Goal: Use online tool/utility: Utilize a website feature to perform a specific function

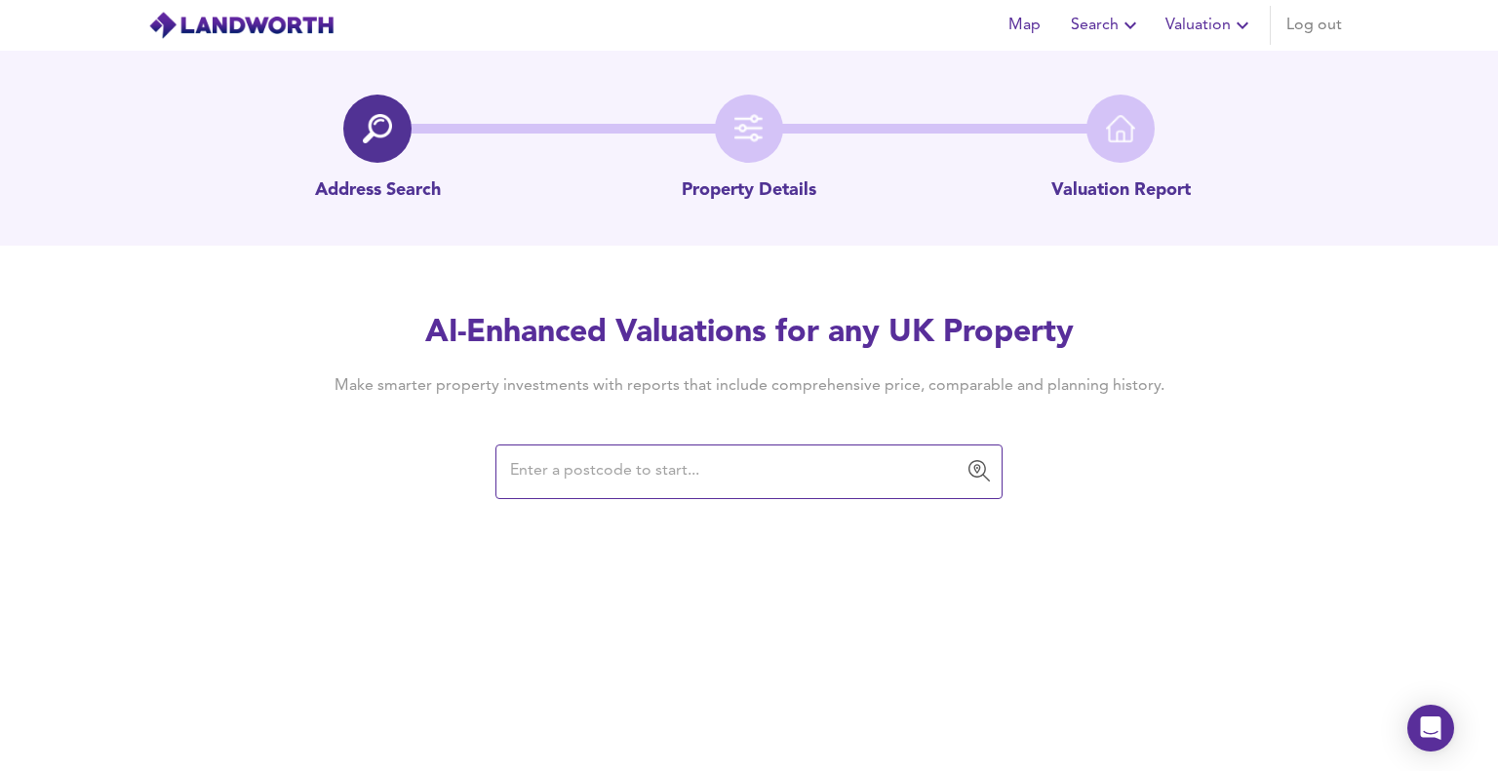
click at [884, 479] on input "text" at bounding box center [734, 471] width 460 height 37
type input "sn8"
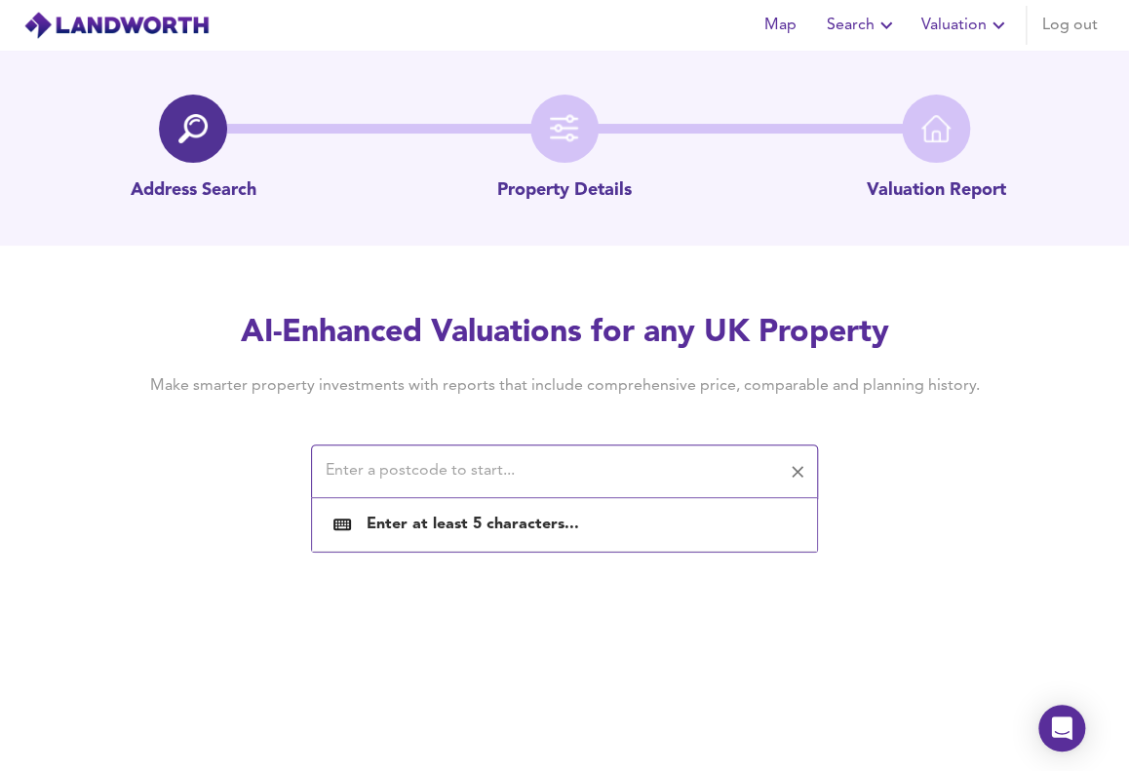
paste input "SN8 2QP"
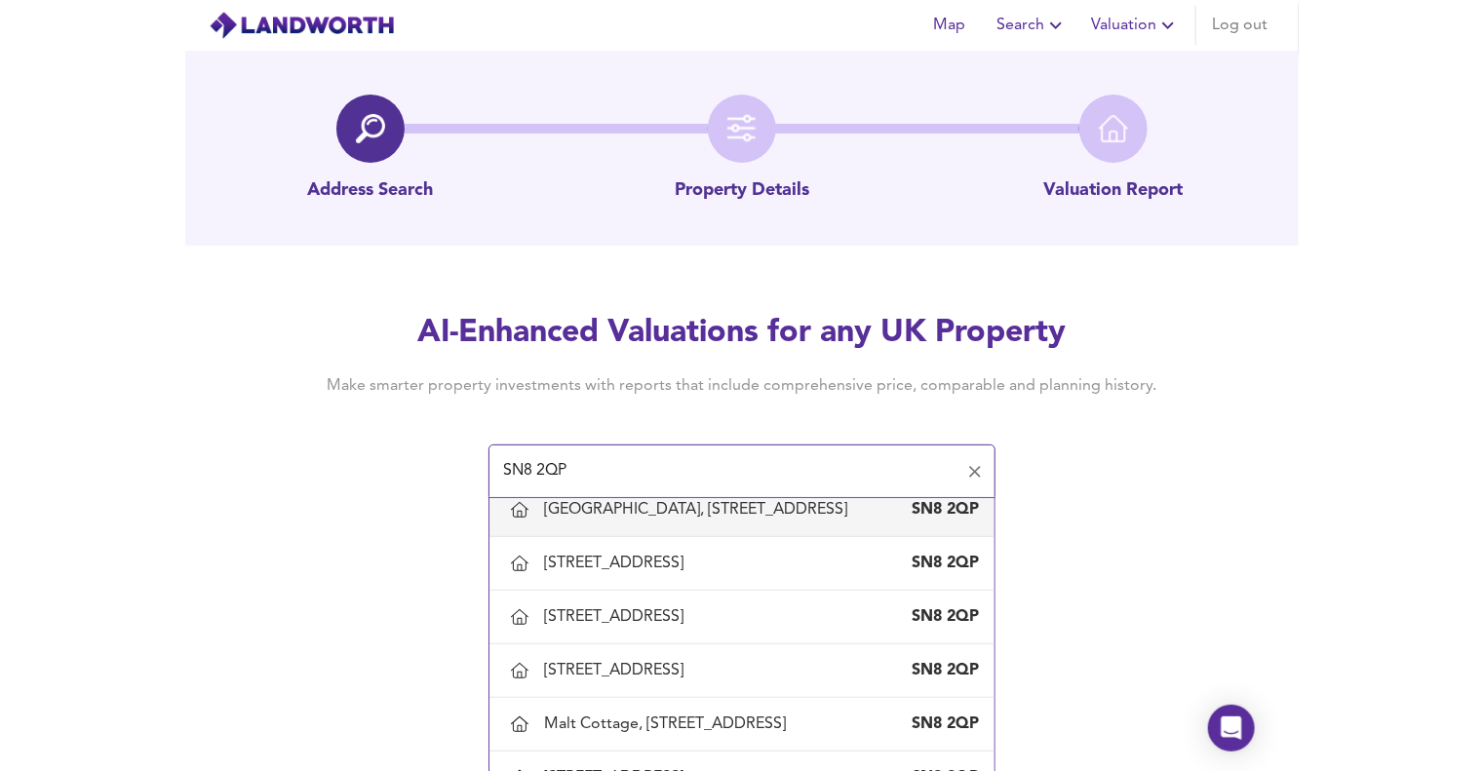
scroll to position [857, 0]
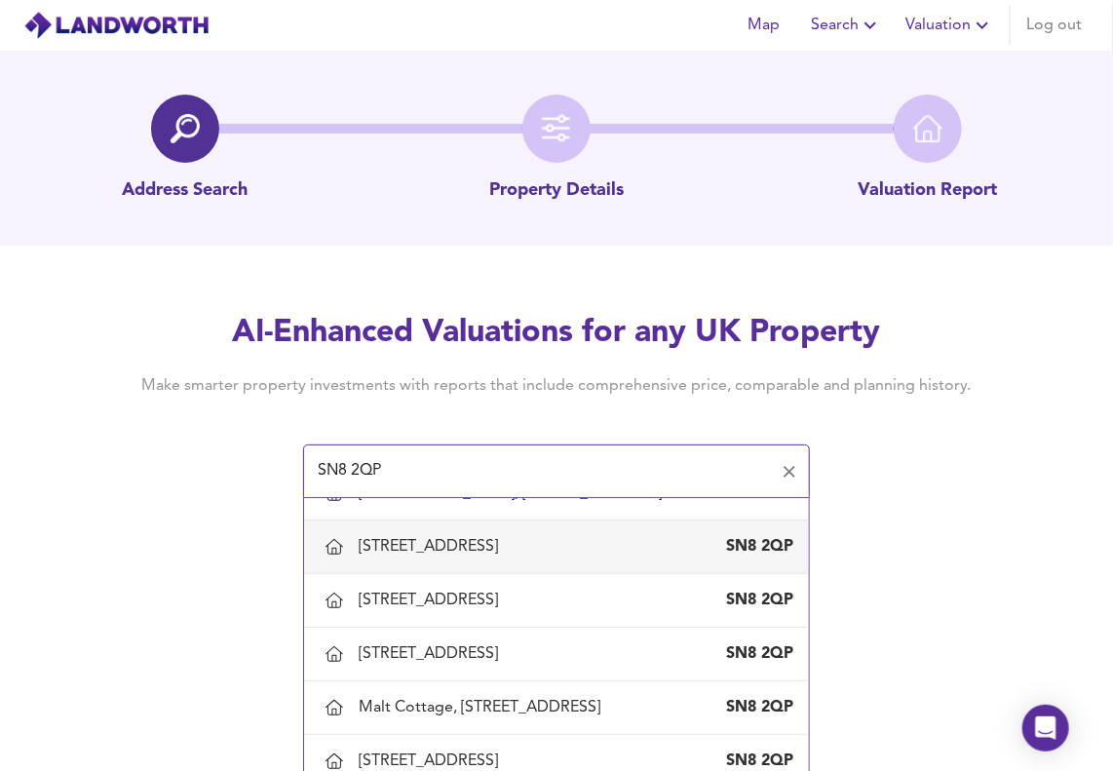
click at [506, 558] on div "[STREET_ADDRESS]" at bounding box center [432, 546] width 147 height 21
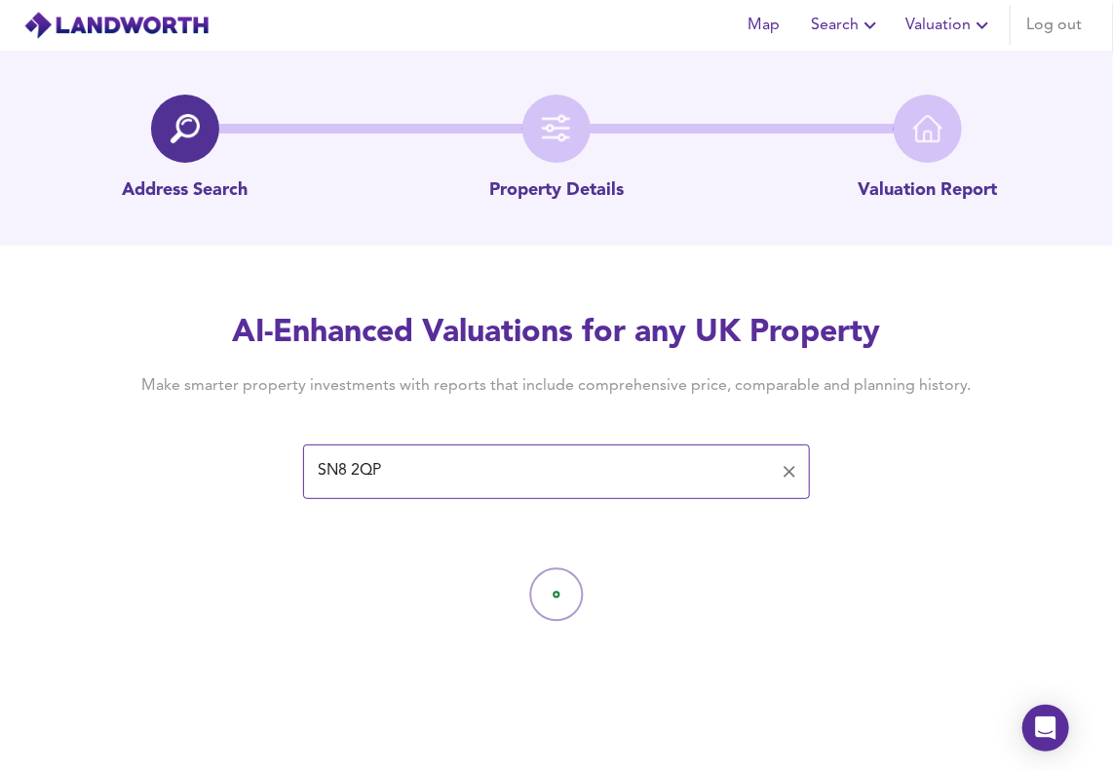
type input "[STREET_ADDRESS]"
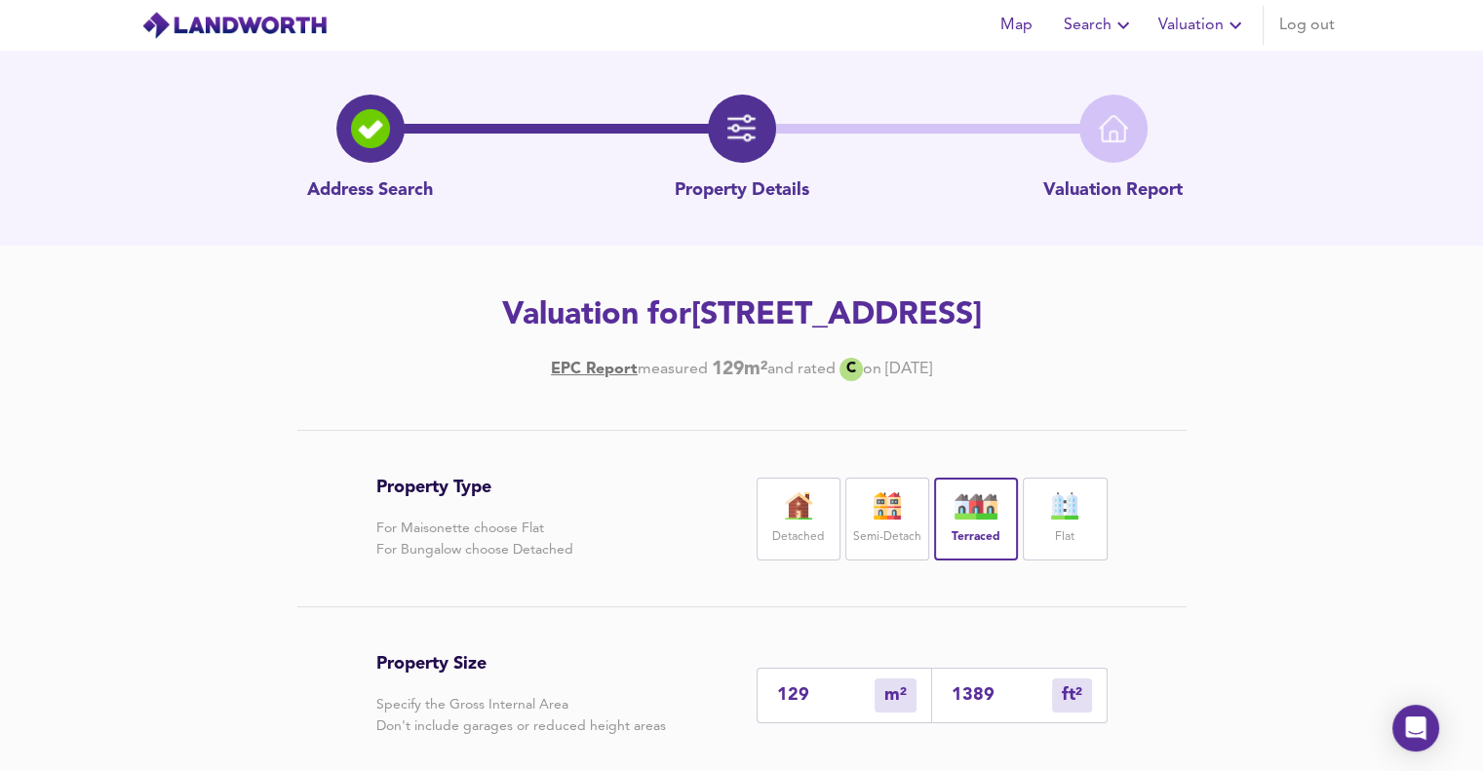
drag, startPoint x: 1002, startPoint y: 701, endPoint x: 926, endPoint y: 701, distance: 76.0
click at [926, 701] on div "129 m² sqm 1389 ft² sqft" at bounding box center [932, 696] width 351 height 56
type input "0"
type input "1"
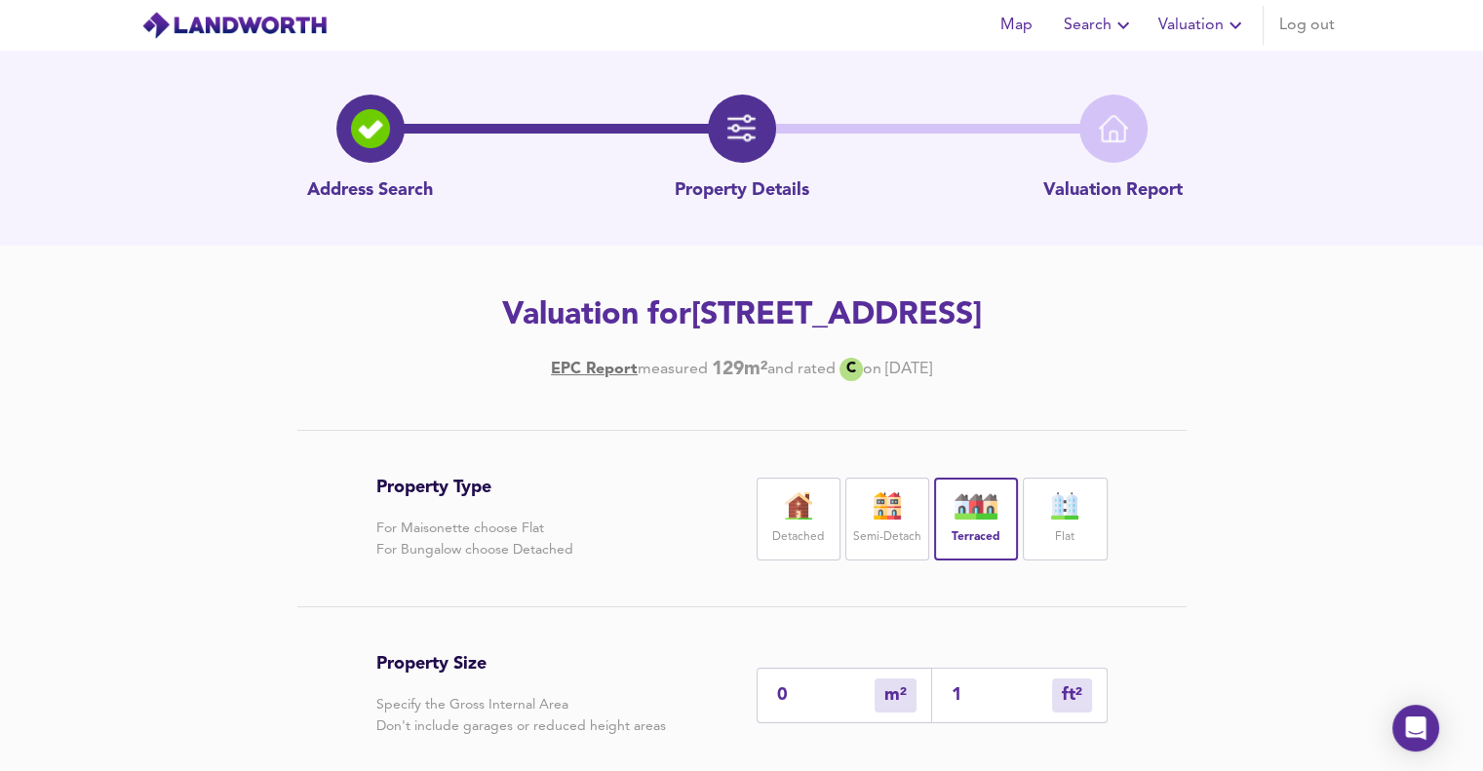
type input "16"
type input "167"
type input "156"
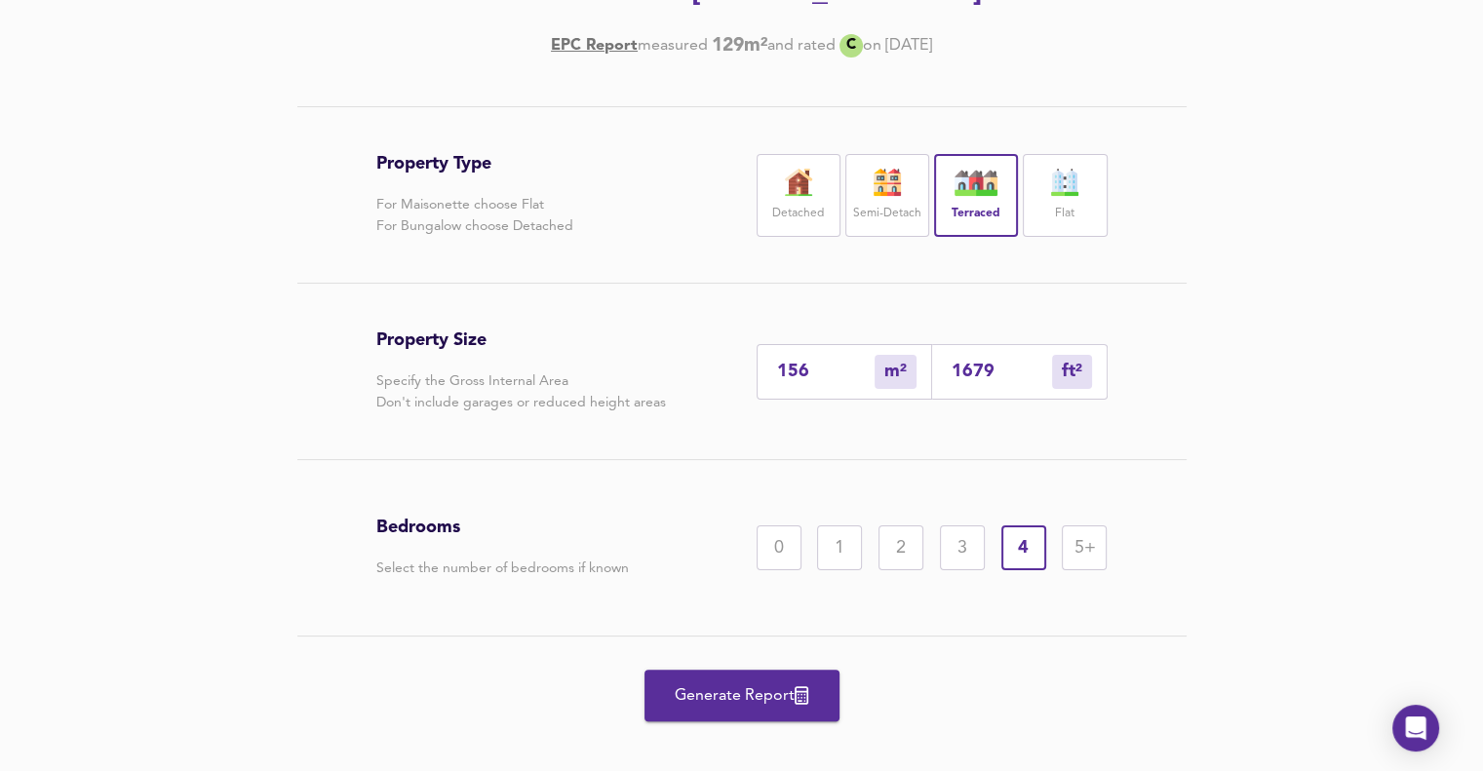
scroll to position [346, 0]
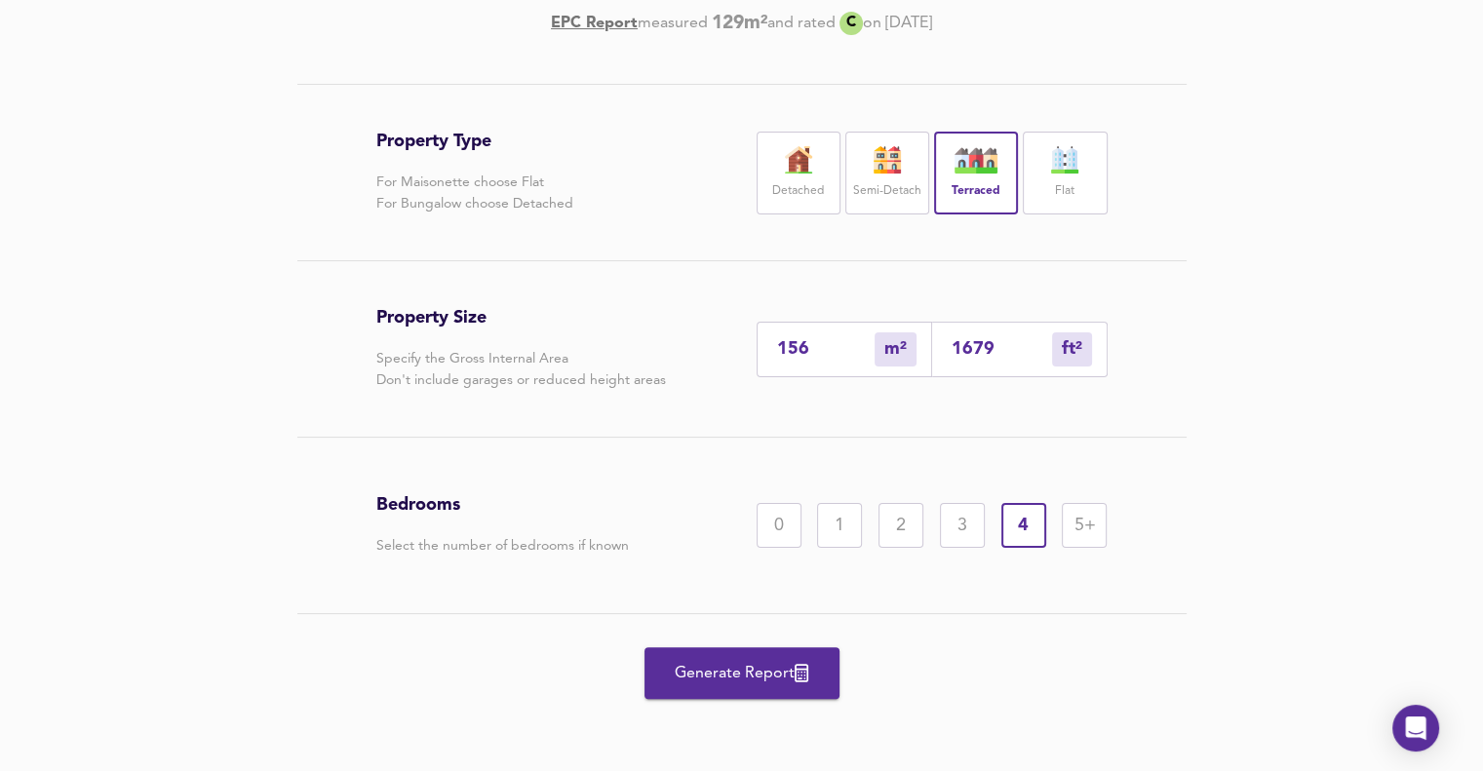
type input "1679"
click at [770, 674] on span "Generate Report" at bounding box center [742, 673] width 156 height 27
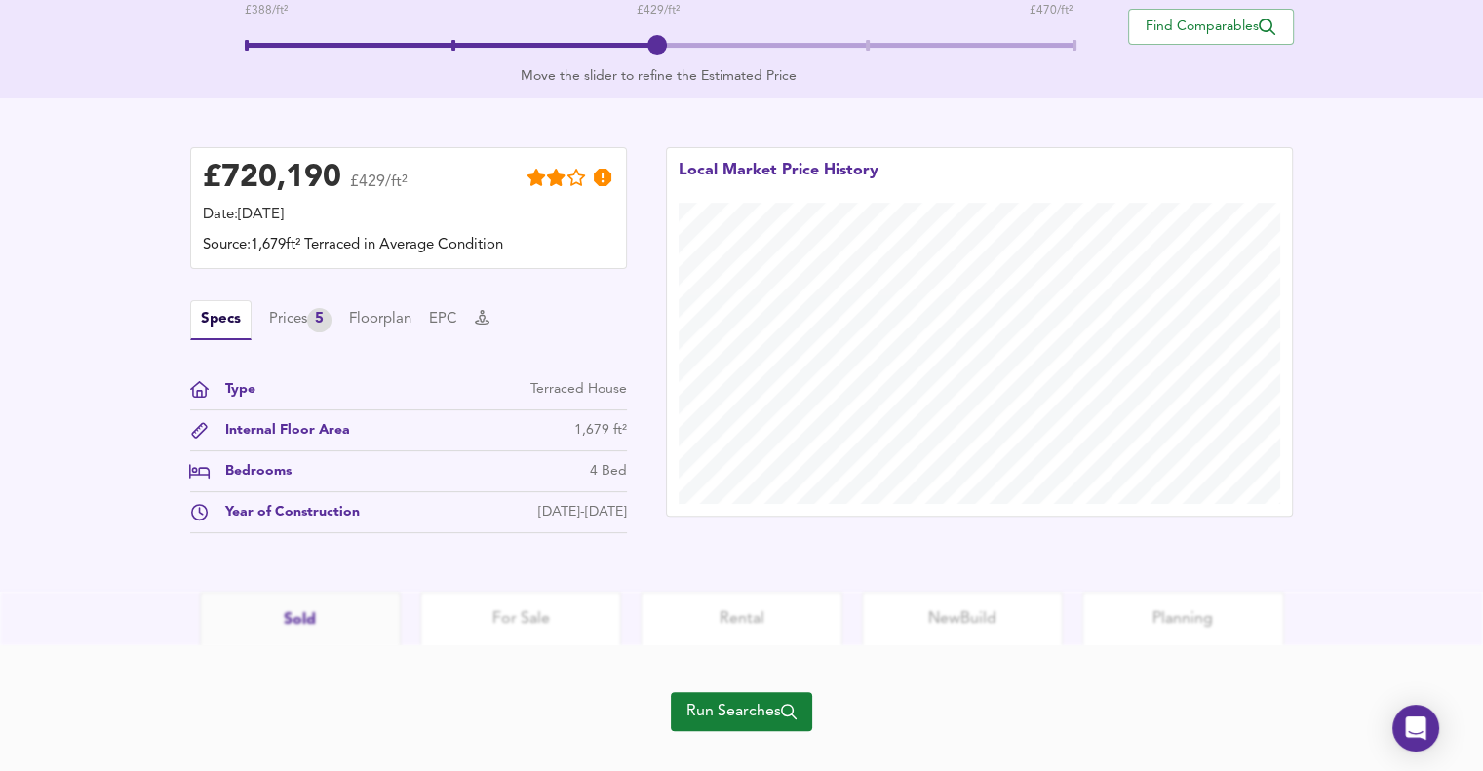
scroll to position [477, 0]
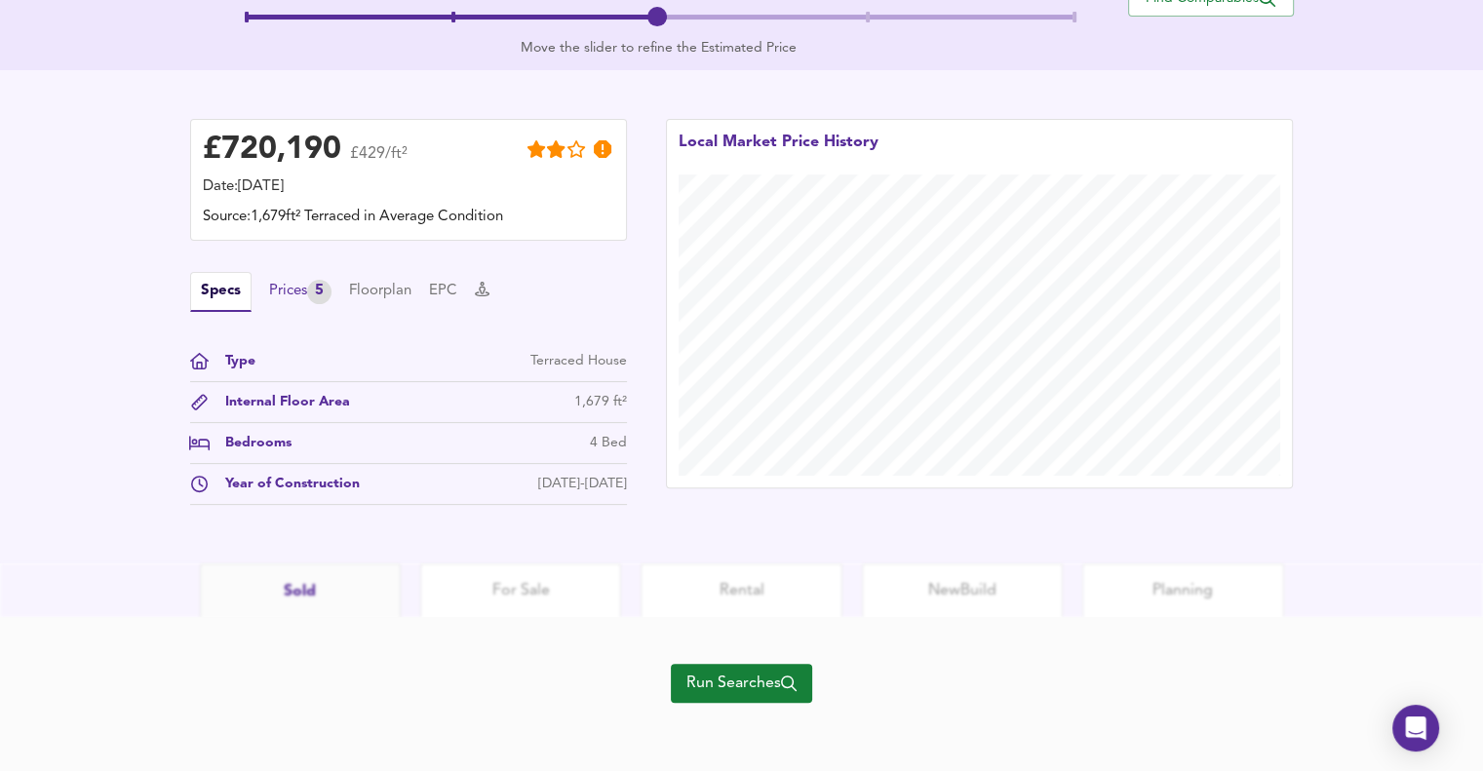
click at [296, 290] on div "Prices 5" at bounding box center [300, 292] width 62 height 24
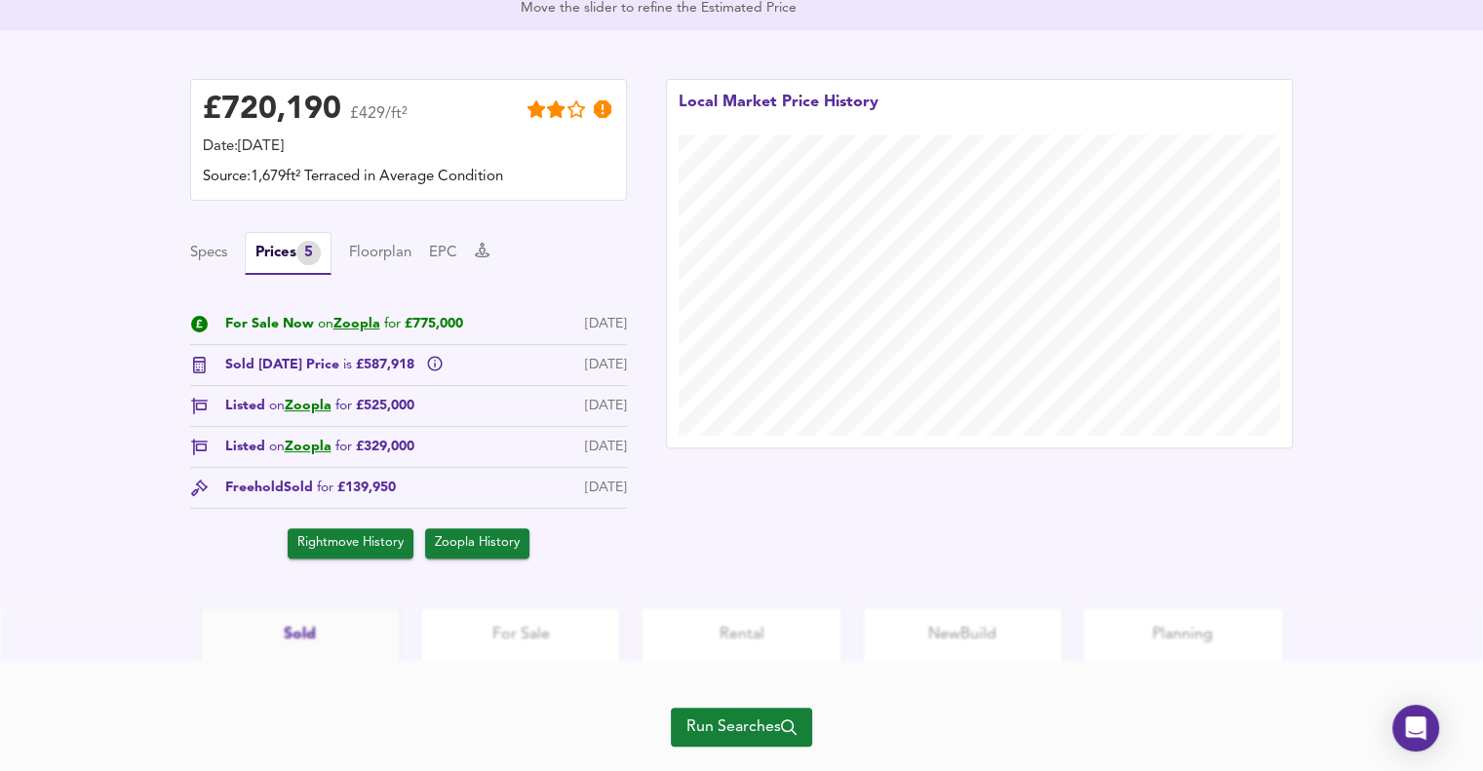
scroll to position [561, 0]
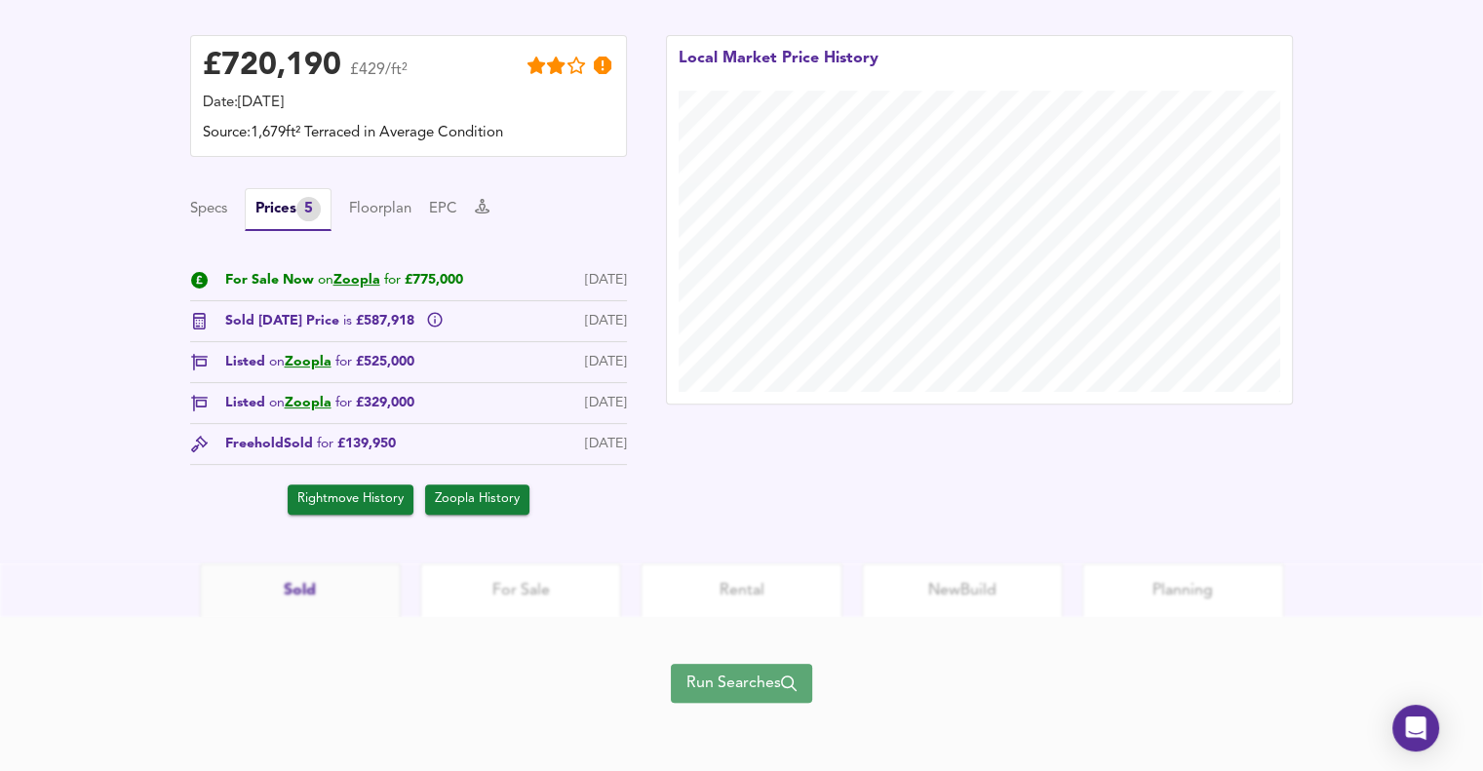
click at [742, 682] on span "Run Searches" at bounding box center [741, 683] width 110 height 27
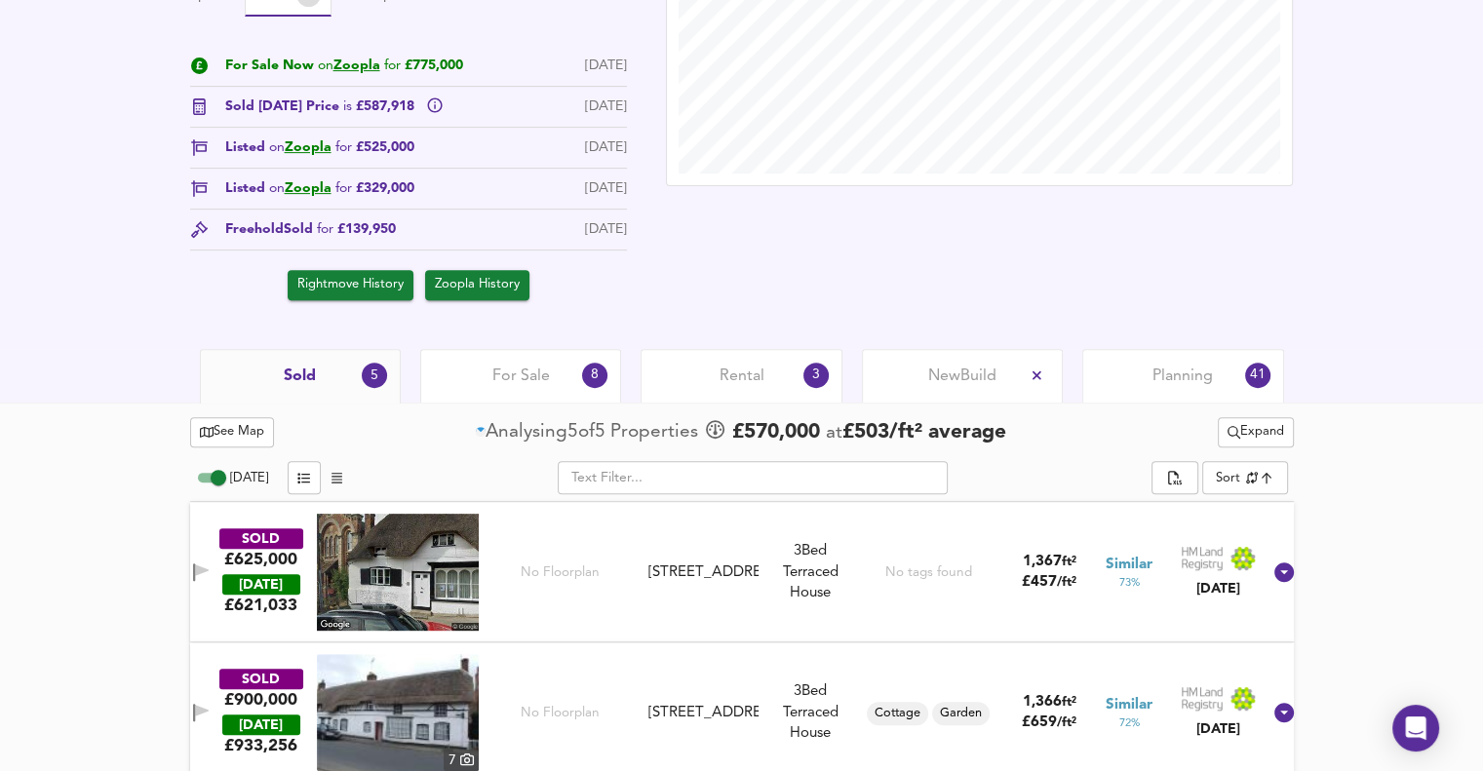
scroll to position [701, 0]
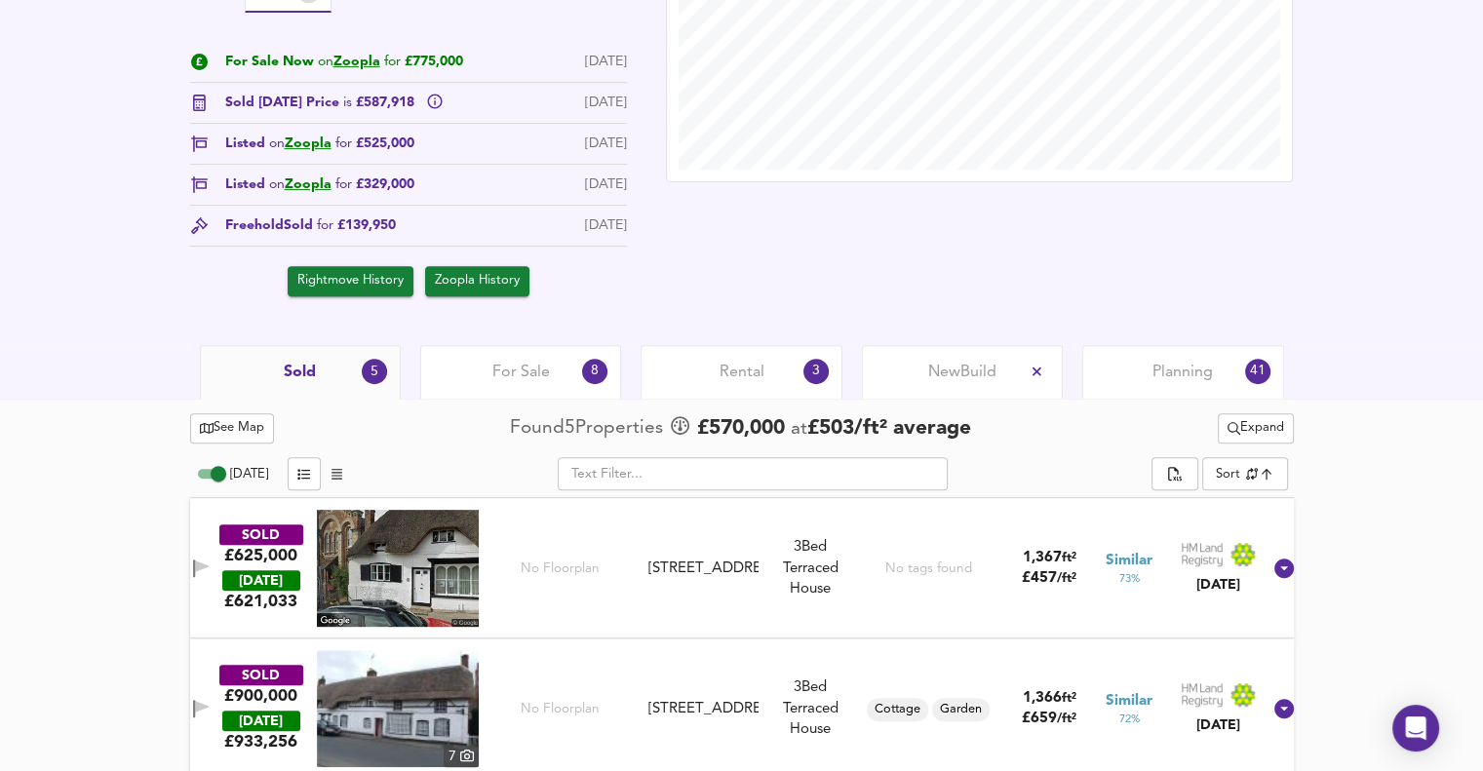
click at [554, 367] on div "For Sale 8" at bounding box center [520, 372] width 201 height 54
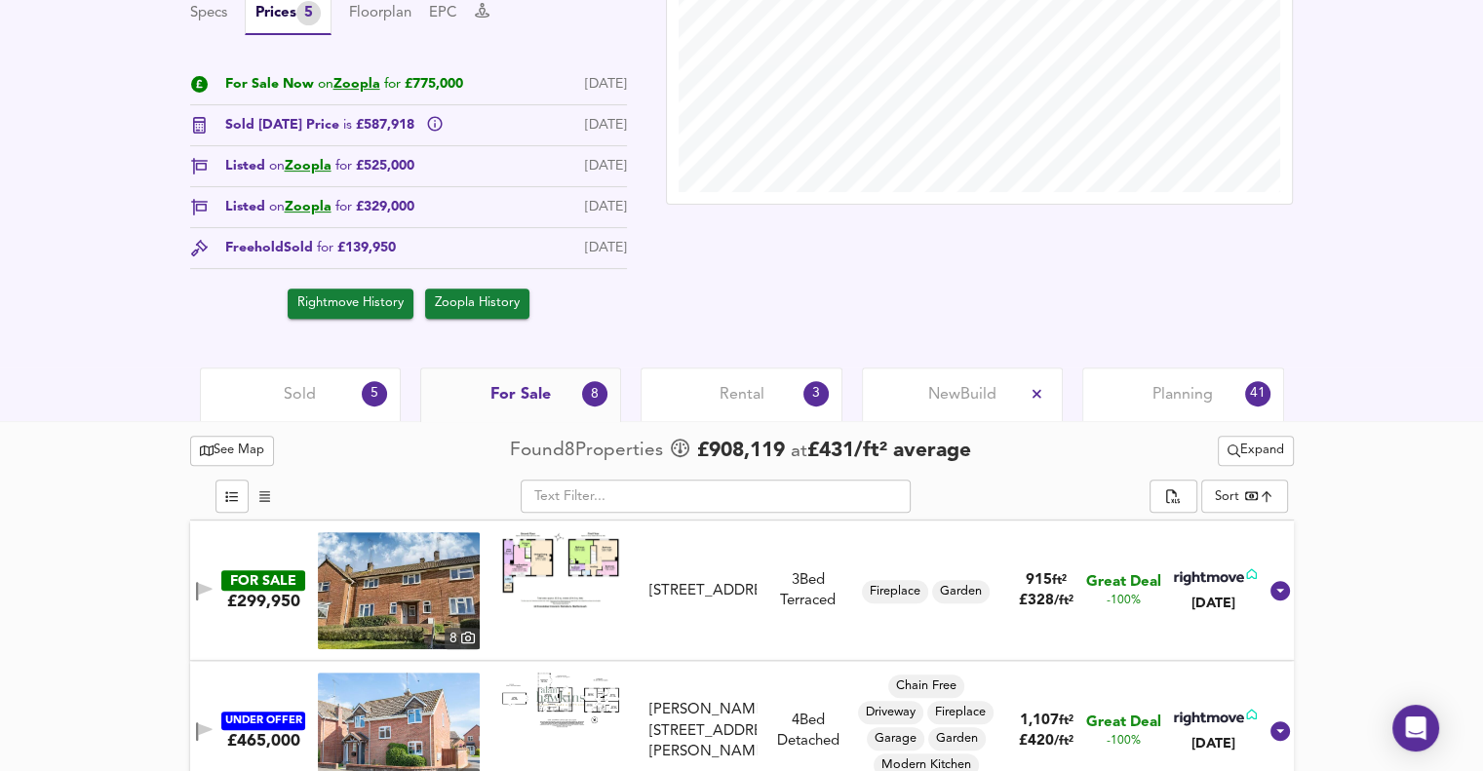
scroll to position [681, 0]
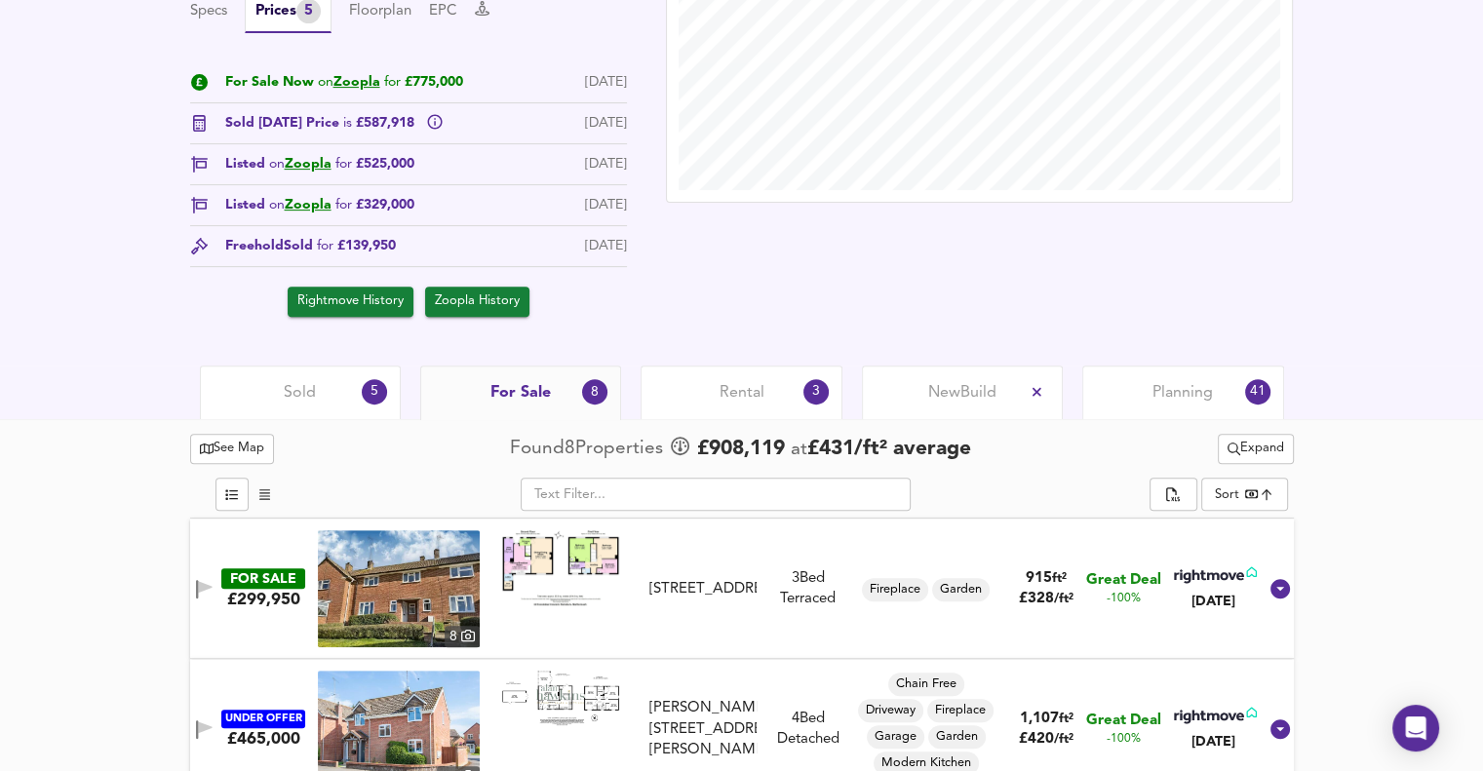
click at [1188, 393] on span "Planning" at bounding box center [1182, 392] width 60 height 21
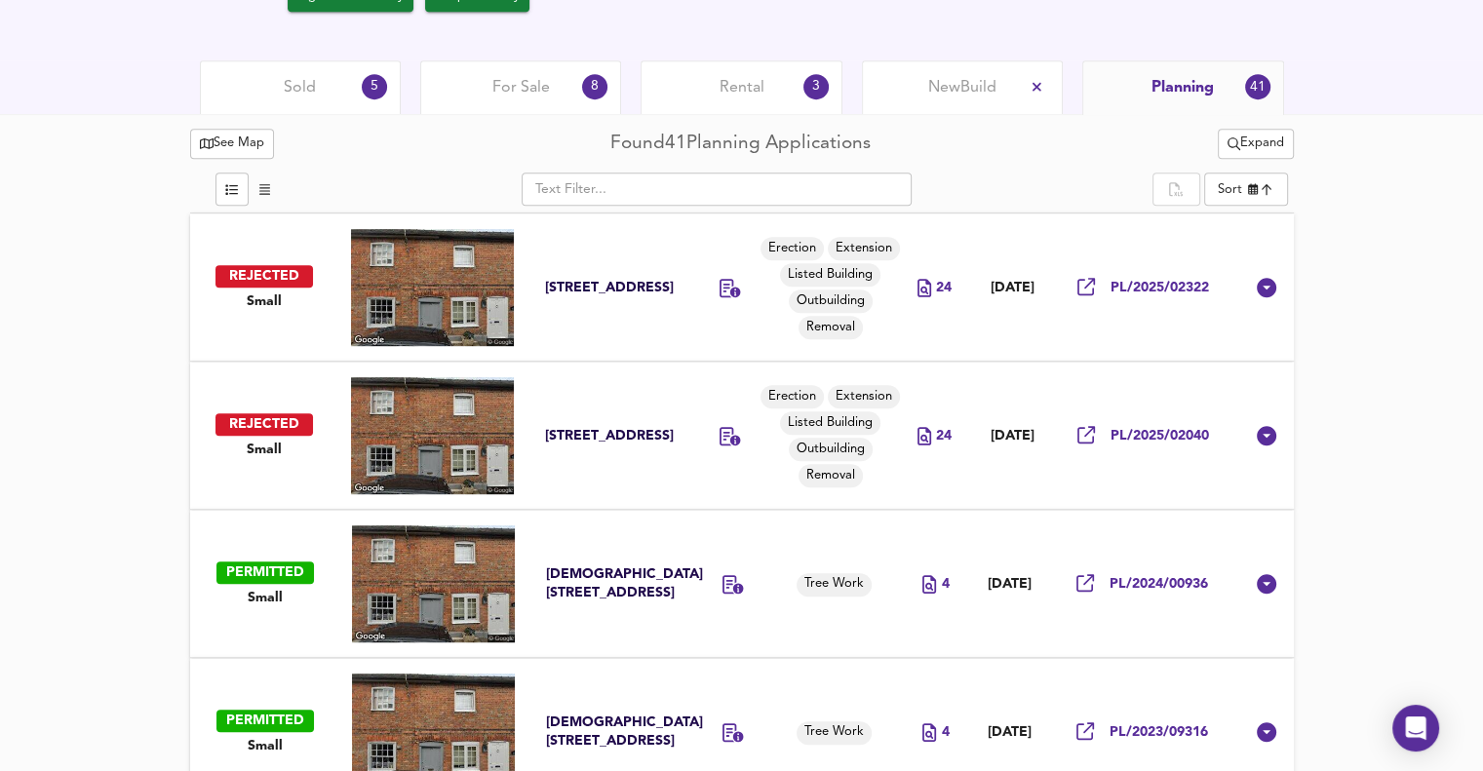
scroll to position [987, 0]
